Goal: Task Accomplishment & Management: Manage account settings

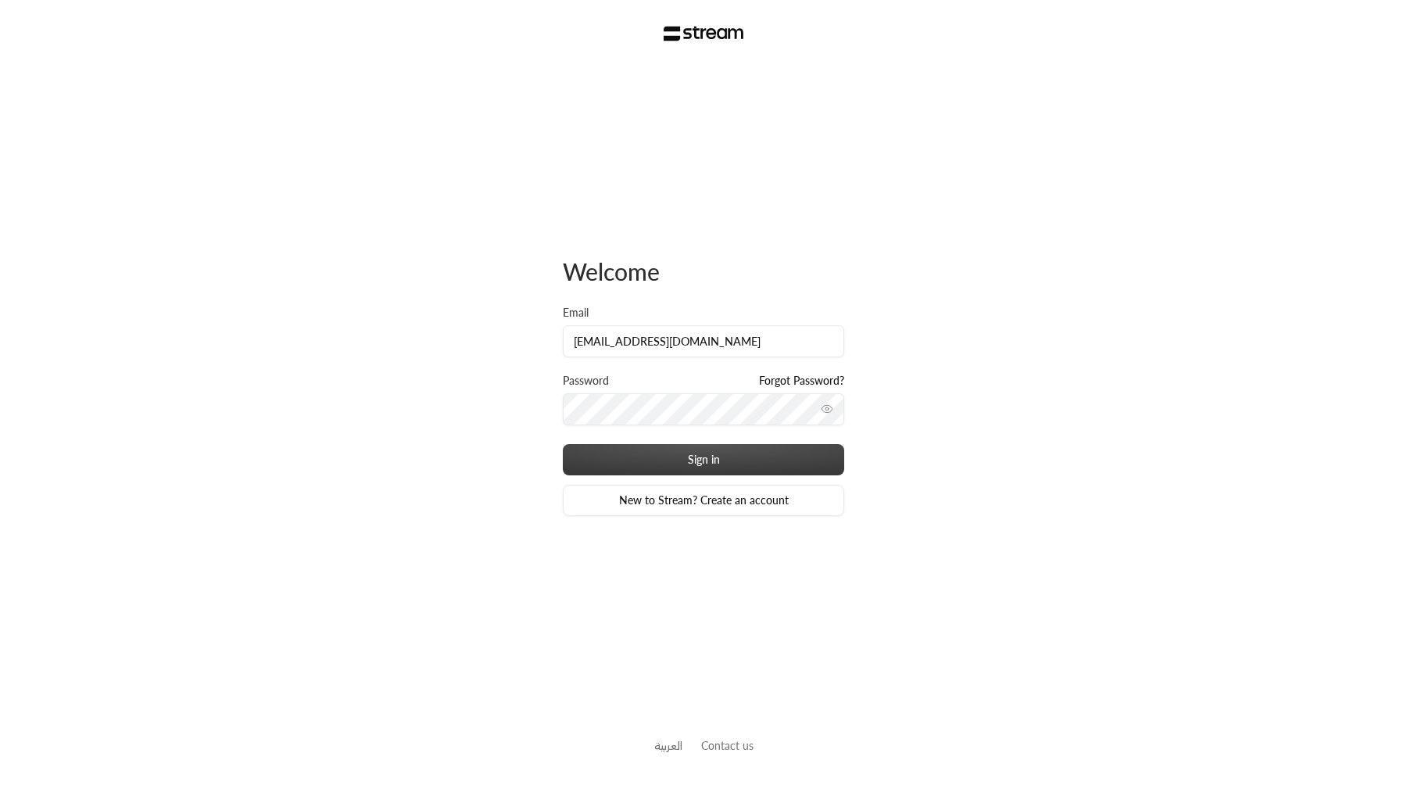
click at [563, 444] on button "Sign in" at bounding box center [703, 459] width 281 height 31
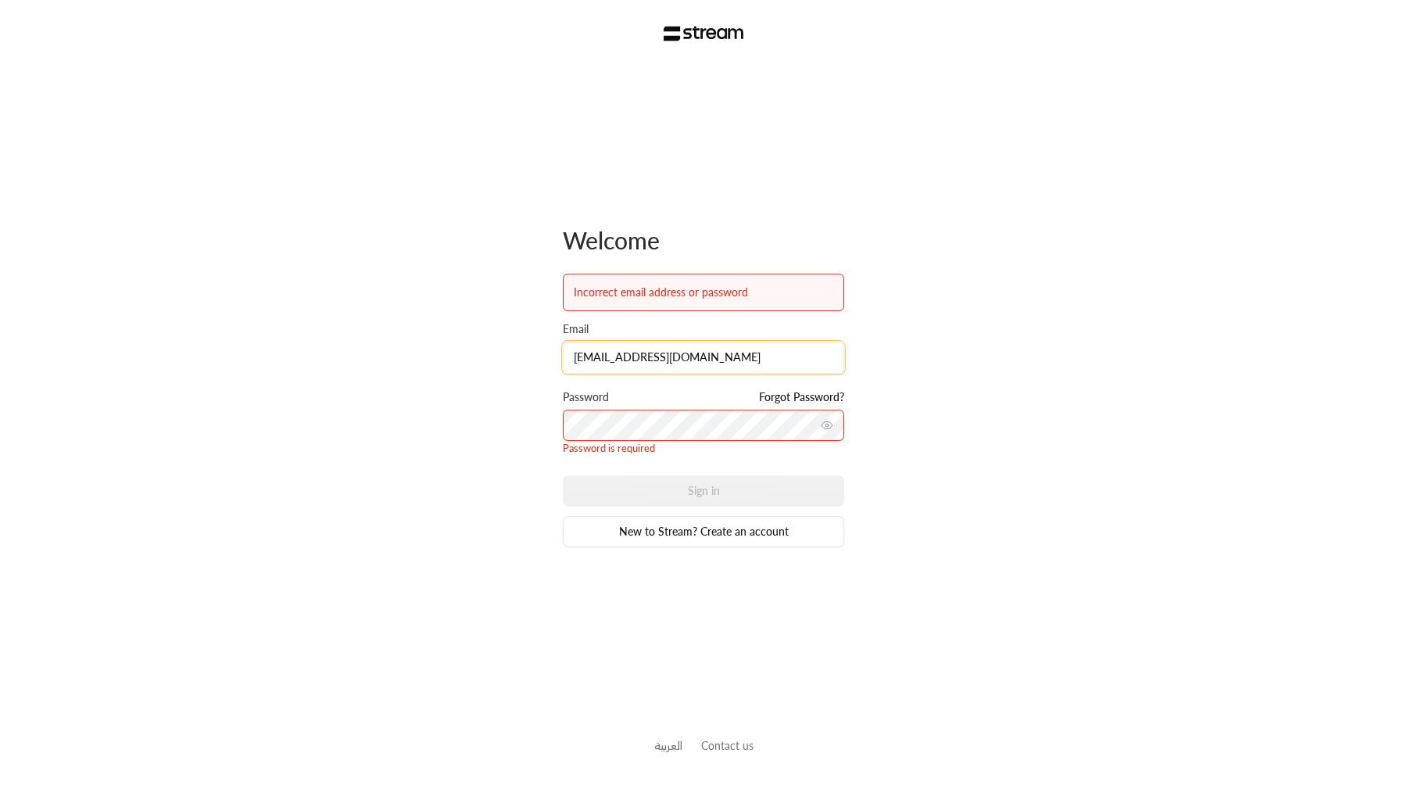
type input "superadmin"
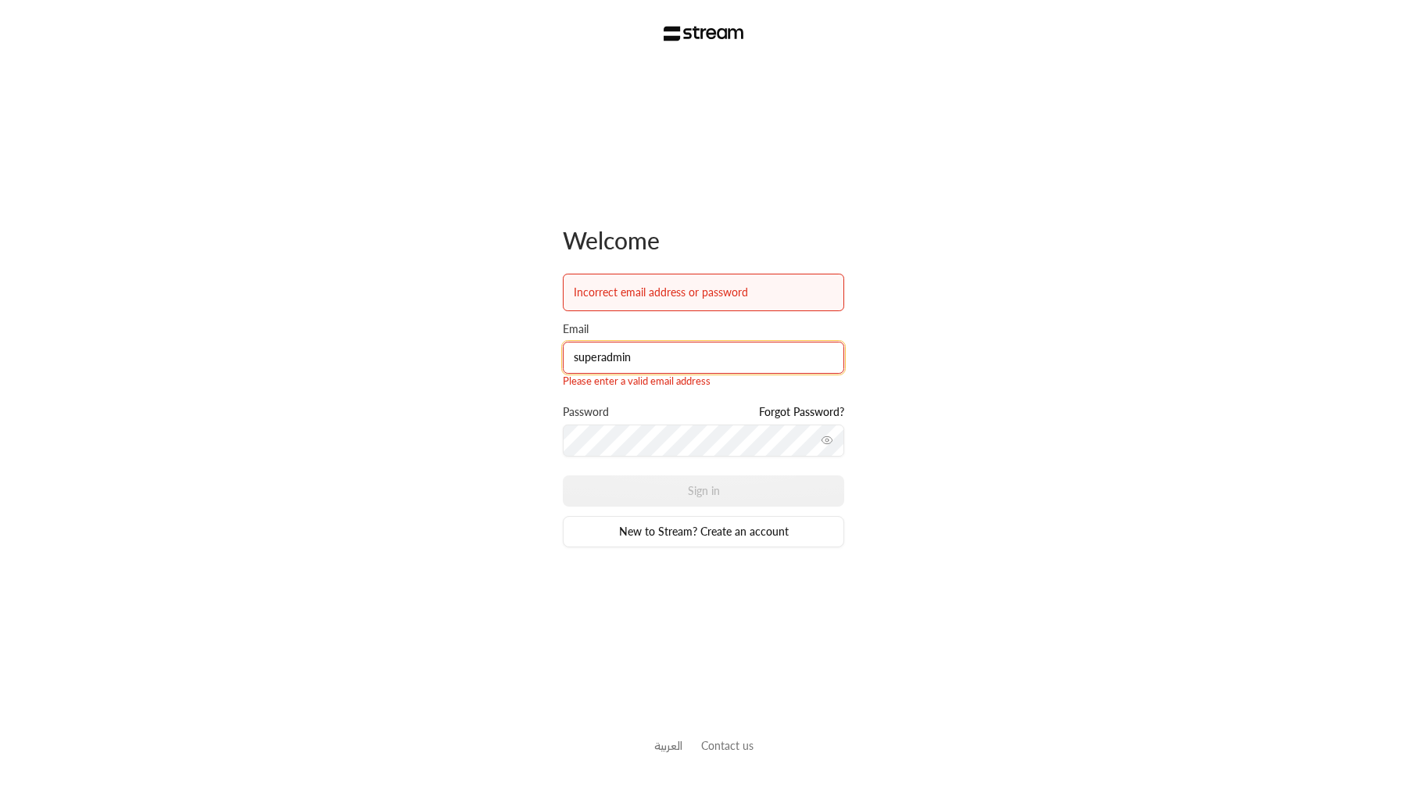
click at [681, 366] on input "superadmin" at bounding box center [703, 358] width 281 height 32
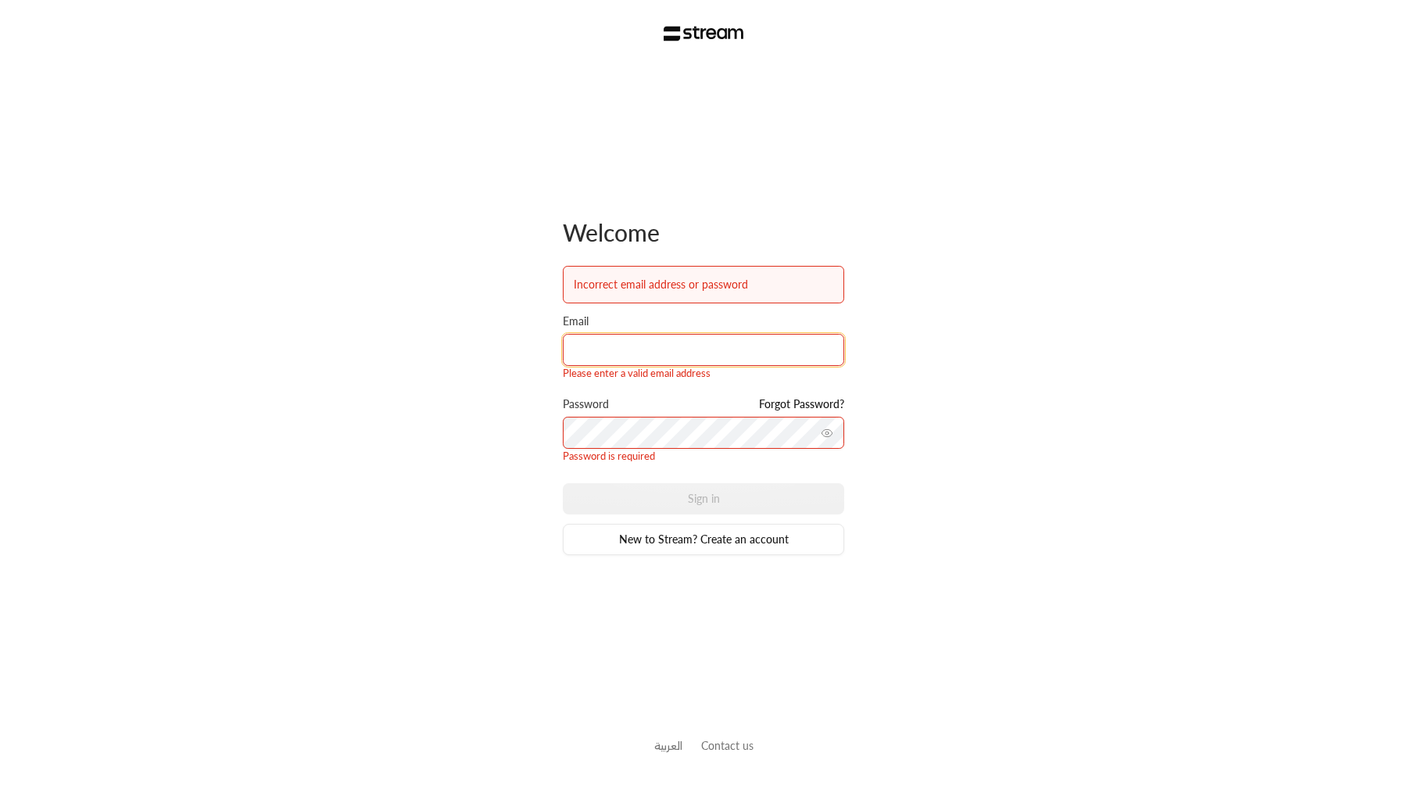
type input "[EMAIL_ADDRESS][DOMAIN_NAME]"
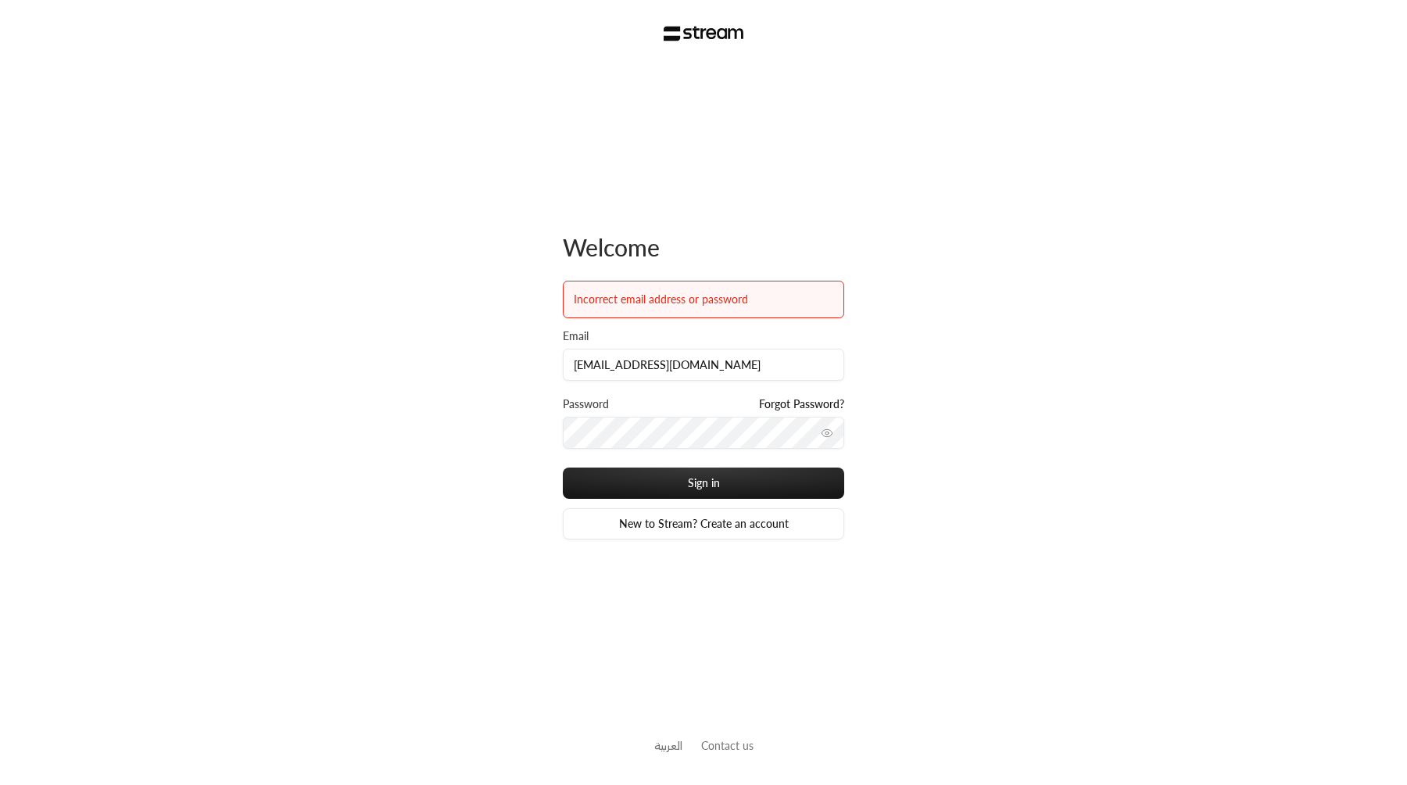
click at [563, 467] on button "Sign in" at bounding box center [703, 482] width 281 height 31
click at [729, 366] on input "[EMAIL_ADDRESS][DOMAIN_NAME]" at bounding box center [703, 365] width 281 height 32
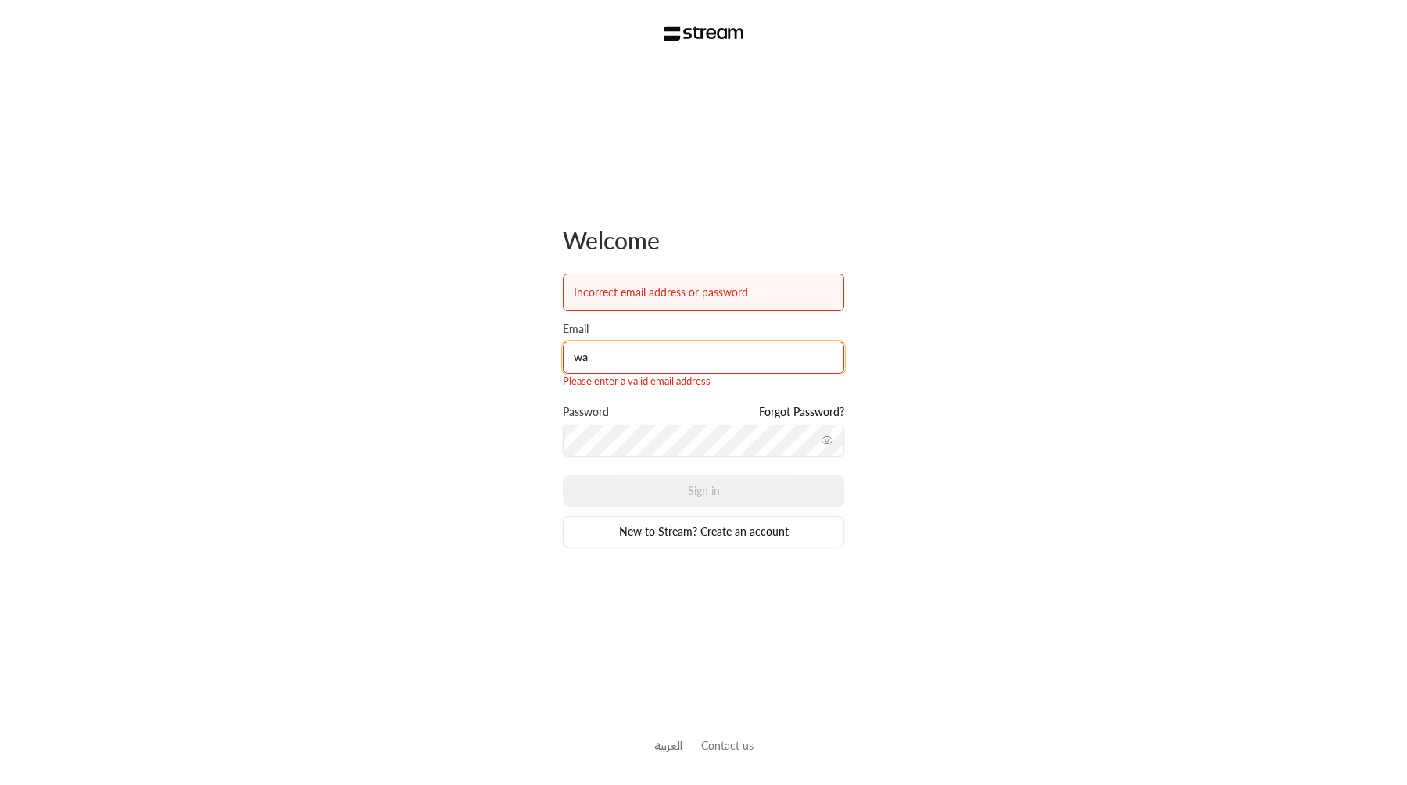
type input "[EMAIL_ADDRESS][DOMAIN_NAME]"
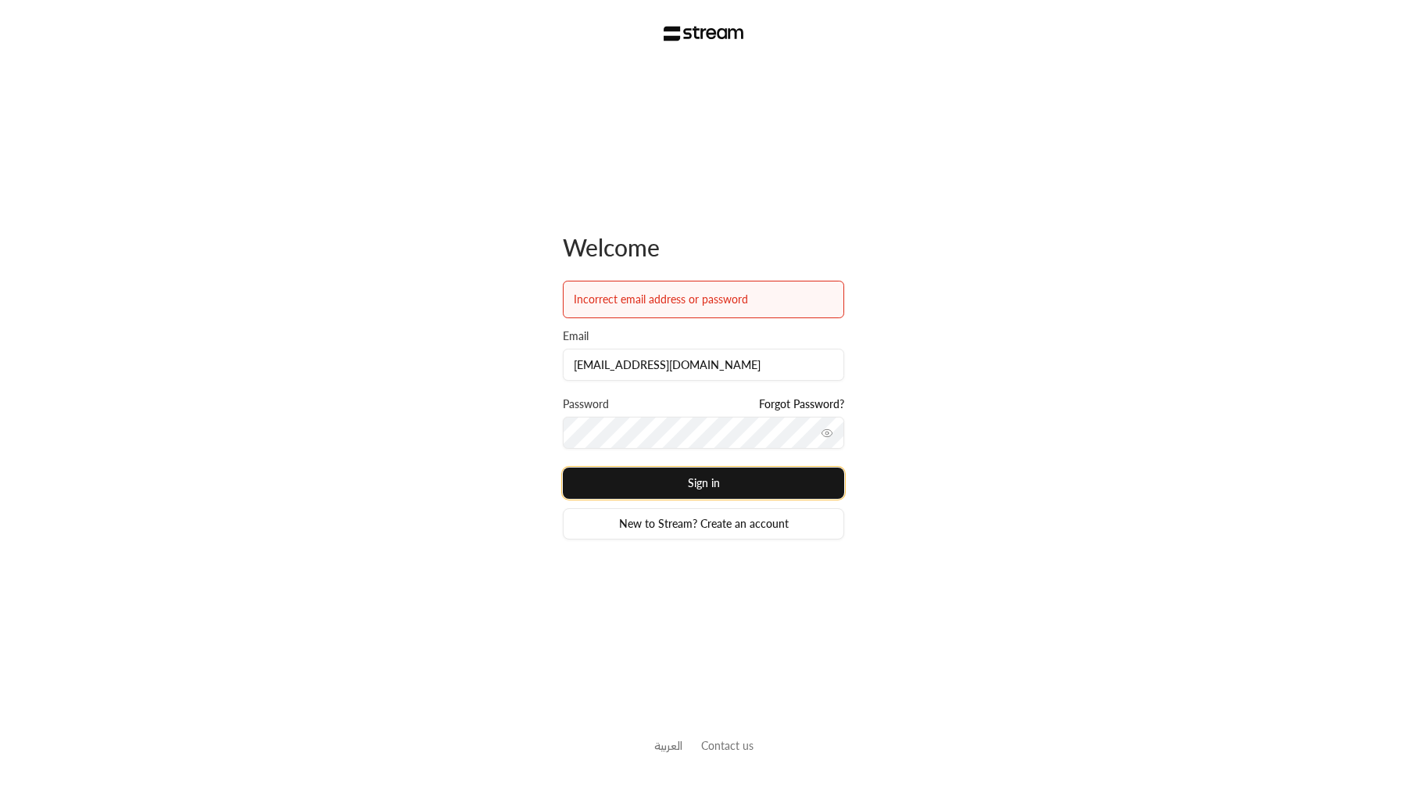
click at [753, 485] on button "Sign in" at bounding box center [703, 482] width 281 height 31
click at [832, 428] on icon "toggle password visibility" at bounding box center [827, 433] width 13 height 13
